Goal: Task Accomplishment & Management: Use online tool/utility

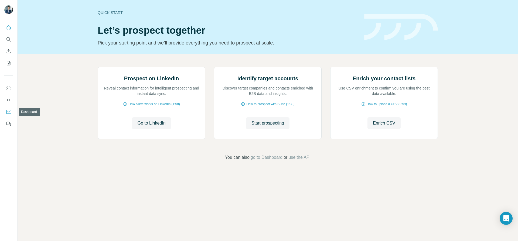
click at [8, 113] on icon "Dashboard" at bounding box center [8, 111] width 5 height 5
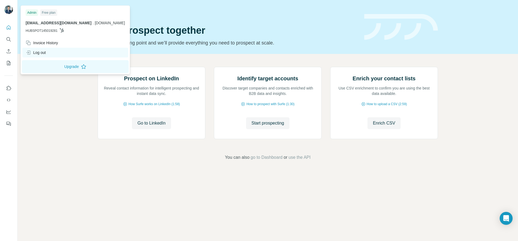
click at [39, 52] on div "Log out" at bounding box center [36, 52] width 20 height 5
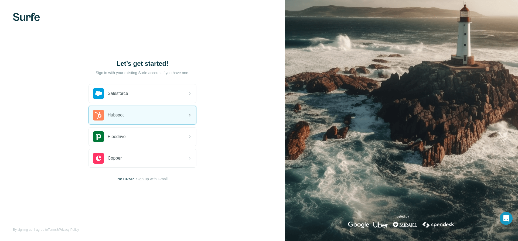
click at [126, 112] on div "Hubspot" at bounding box center [142, 115] width 107 height 18
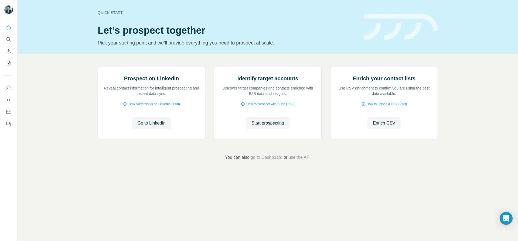
click at [41, 137] on div "Prospect on LinkedIn Reveal contact information for intelligent prospecting and…" at bounding box center [268, 114] width 501 height 120
click at [7, 111] on icon "Dashboard" at bounding box center [8, 111] width 5 height 5
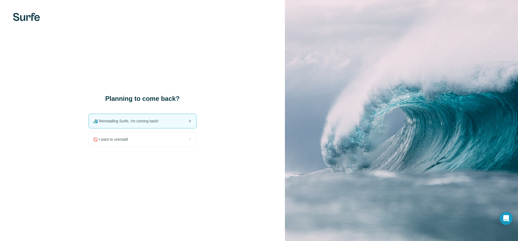
click at [170, 120] on div "🏄🏻‍♂️ Reinstalling Surfe, I'm coming back!" at bounding box center [142, 121] width 107 height 14
click at [235, 70] on div "Planning to come back? 🏄🏻‍♂️ Reinstalling Surfe, I'm coming back! 🚫 I want to u…" at bounding box center [142, 120] width 285 height 241
click at [192, 75] on div "Planning to come back? 🏄🏻‍♂️ Reinstalling Surfe, I'm coming back! 🚫 I want to u…" at bounding box center [142, 120] width 285 height 241
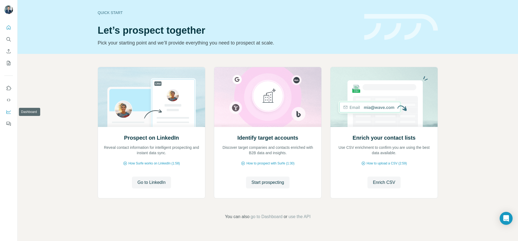
click at [8, 113] on icon "Dashboard" at bounding box center [8, 111] width 5 height 5
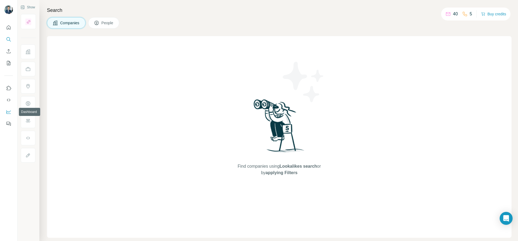
click at [9, 111] on icon "Dashboard" at bounding box center [8, 111] width 5 height 5
click at [9, 27] on icon "Quick start" at bounding box center [8, 27] width 5 height 5
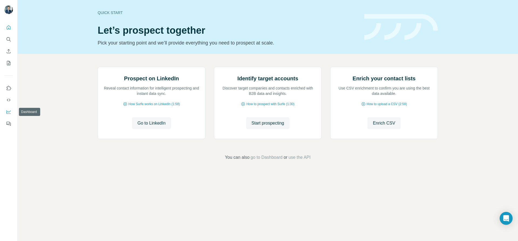
click at [7, 112] on icon "Dashboard" at bounding box center [8, 111] width 5 height 5
